Goal: Task Accomplishment & Management: Use online tool/utility

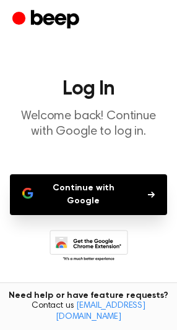
click at [81, 183] on button "Continue with Google" at bounding box center [88, 194] width 157 height 41
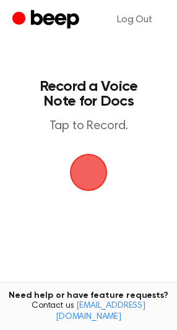
click at [94, 175] on span "button" at bounding box center [88, 172] width 35 height 35
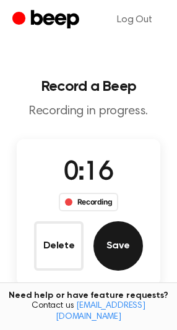
click at [122, 239] on button "Save" at bounding box center [117, 245] width 49 height 49
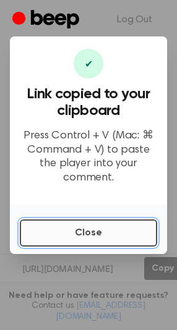
click at [59, 221] on button "Close" at bounding box center [88, 232] width 137 height 27
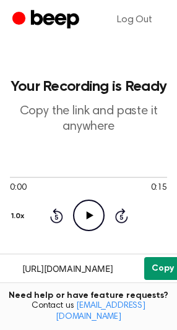
click at [158, 272] on button "Copy" at bounding box center [162, 268] width 37 height 23
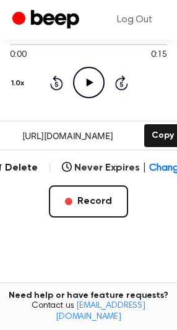
scroll to position [163, 0]
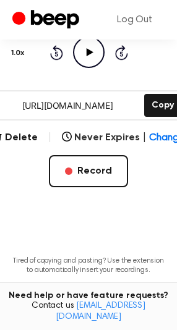
click at [78, 57] on icon "Play Audio" at bounding box center [89, 52] width 32 height 32
click at [84, 55] on icon "Pause Audio" at bounding box center [89, 52] width 32 height 32
click at [76, 53] on icon "Play Audio" at bounding box center [89, 52] width 32 height 32
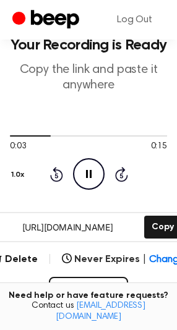
scroll to position [40, 0]
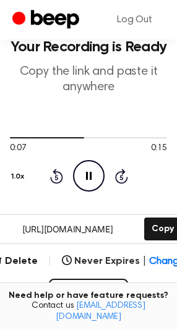
click at [85, 180] on icon "Pause Audio" at bounding box center [89, 176] width 32 height 32
